Goal: Navigation & Orientation: Go to known website

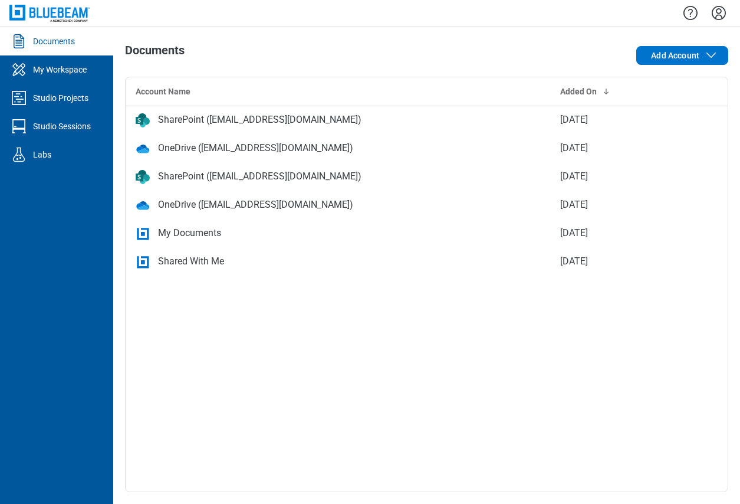
click at [720, 14] on icon "Settings" at bounding box center [718, 13] width 19 height 19
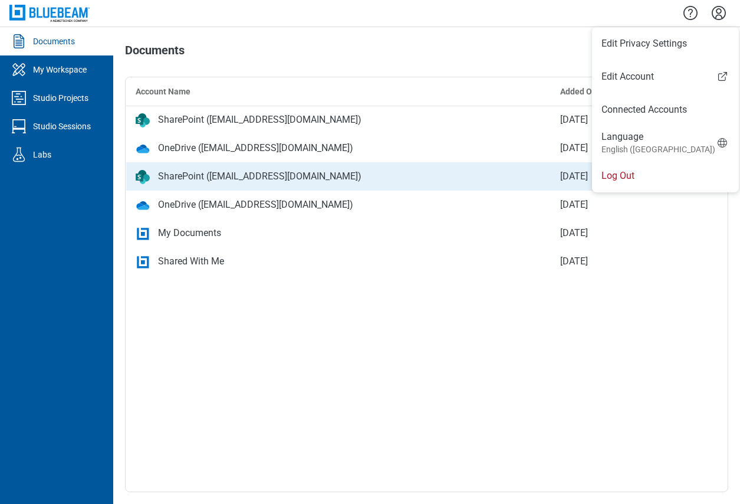
drag, startPoint x: 644, startPoint y: 170, endPoint x: 652, endPoint y: 166, distance: 8.7
click at [646, 170] on li "Log Out" at bounding box center [665, 175] width 147 height 33
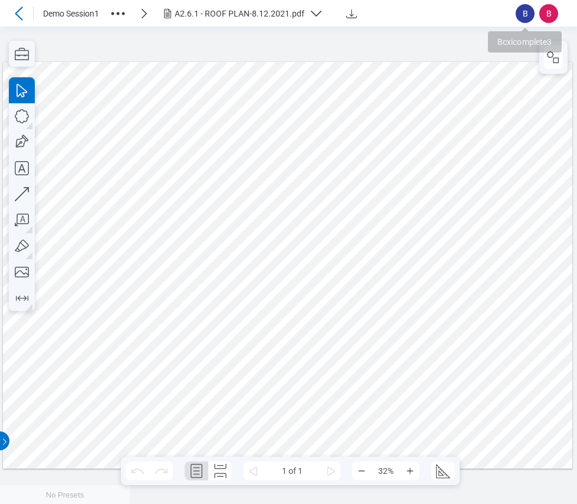
click at [515, 16] on li "B Bcxicomplete3" at bounding box center [524, 13] width 19 height 19
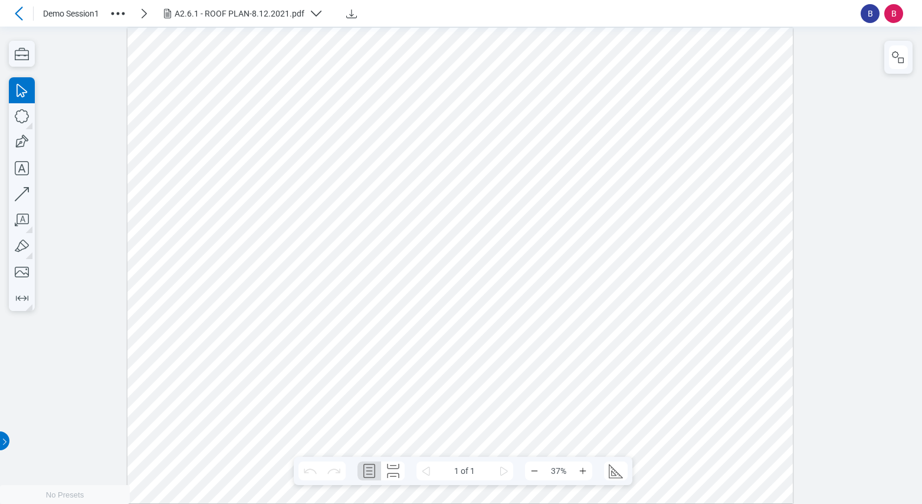
drag, startPoint x: 5, startPoint y: 13, endPoint x: 16, endPoint y: 15, distance: 11.4
click at [5, 13] on header "Demo Session1 A2.6.1 - ROOF PLAN-8.12.2021.pdf B B" at bounding box center [461, 13] width 922 height 27
click at [21, 16] on icon at bounding box center [19, 13] width 14 height 14
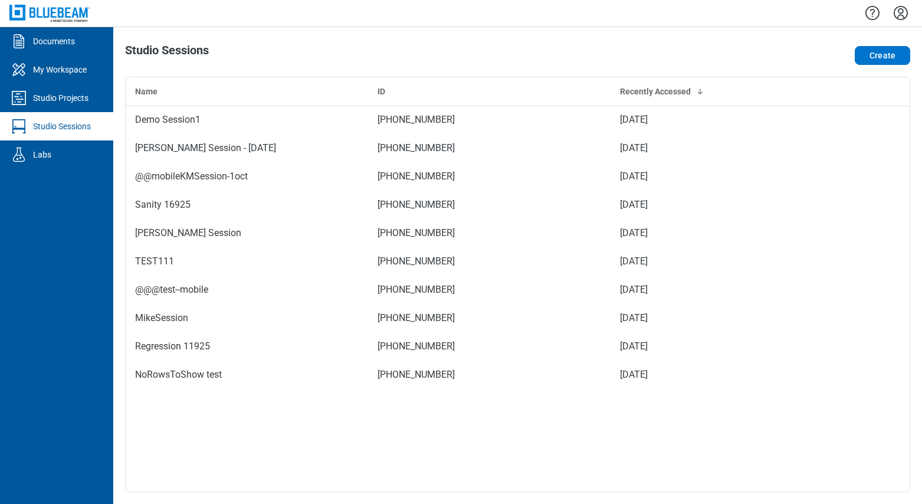
drag, startPoint x: 895, startPoint y: 16, endPoint x: 893, endPoint y: 24, distance: 8.0
click at [739, 16] on icon "Settings" at bounding box center [900, 13] width 19 height 19
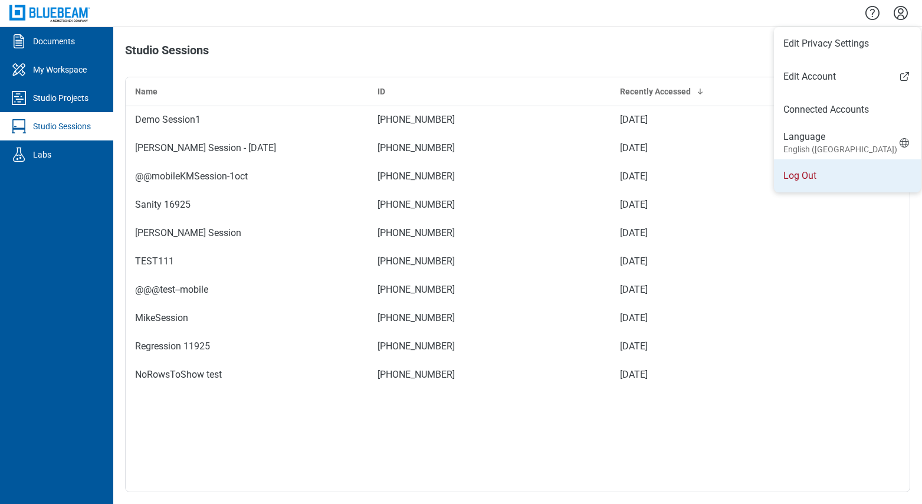
click at [739, 179] on li "Log Out" at bounding box center [847, 175] width 147 height 33
